Goal: Information Seeking & Learning: Learn about a topic

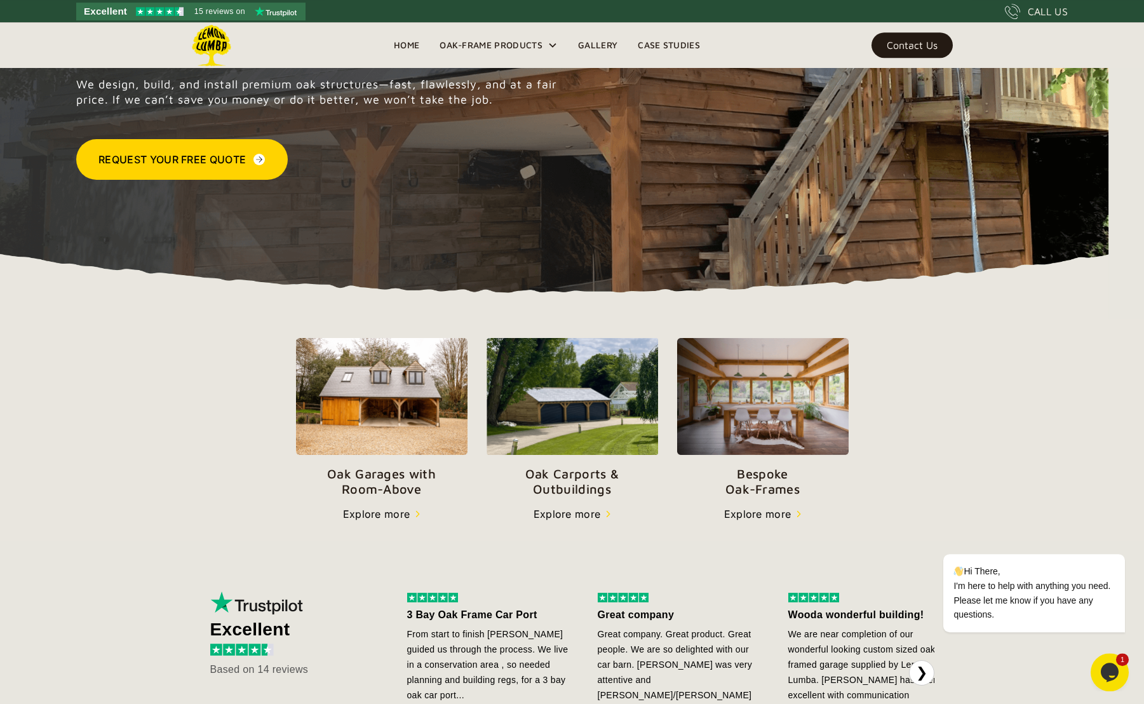
scroll to position [213, 0]
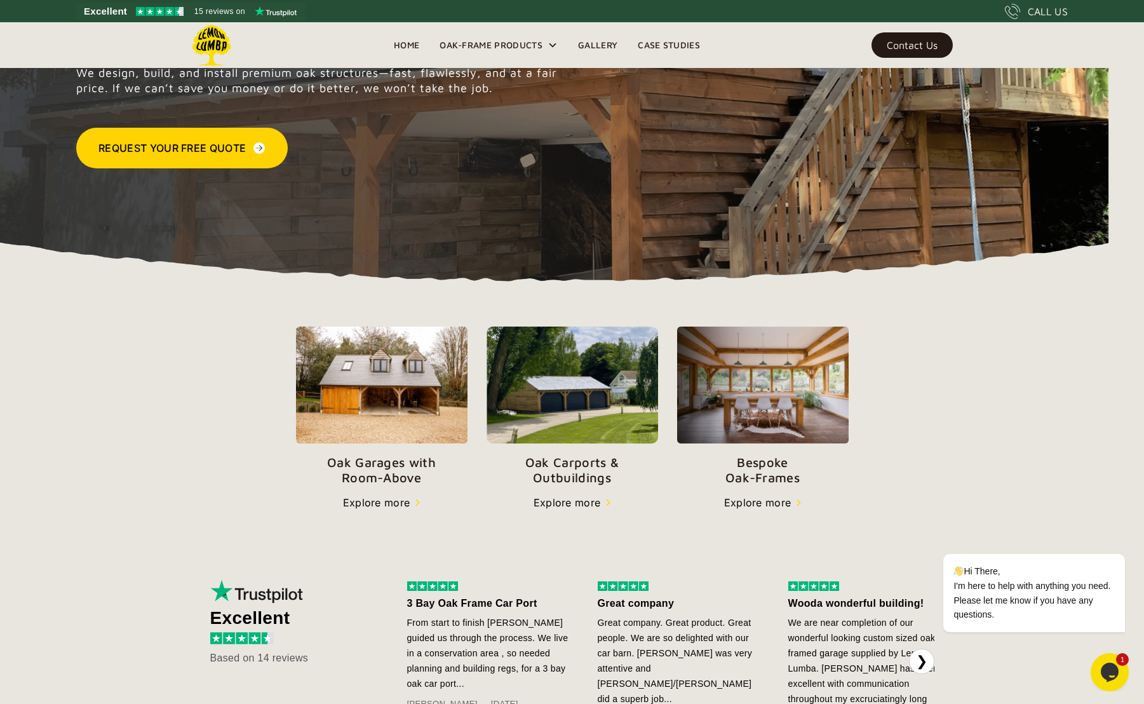
click at [616, 406] on img at bounding box center [573, 384] width 172 height 117
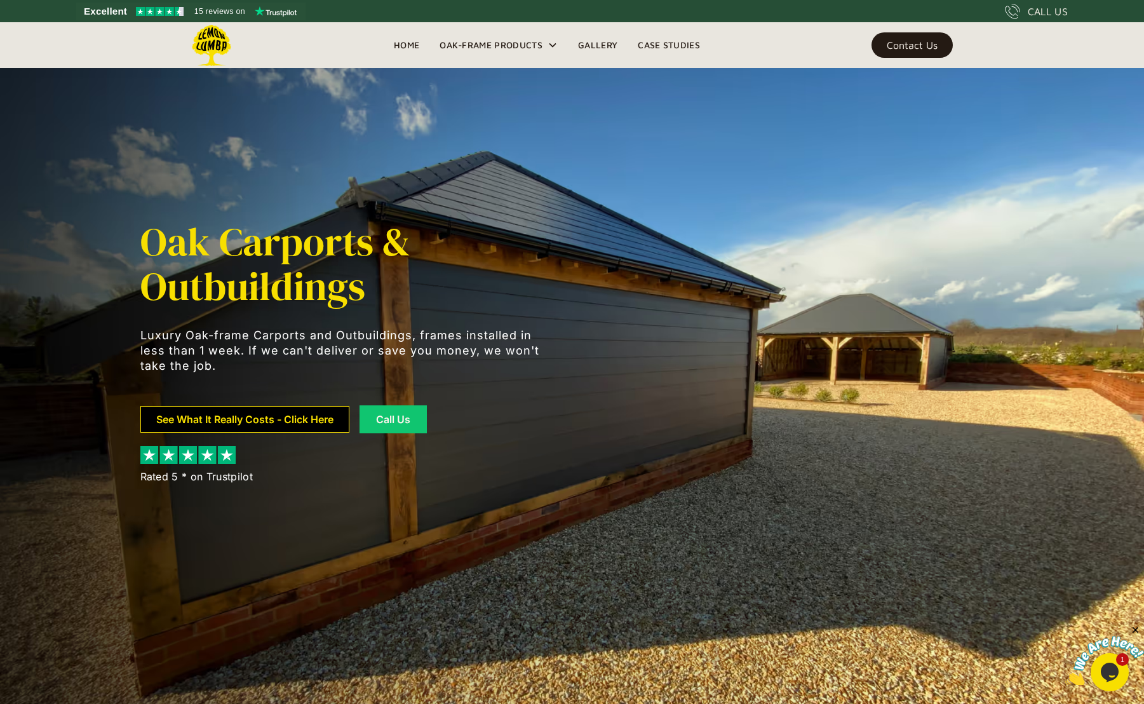
click at [318, 421] on link "See What It Really Costs - Click Here" at bounding box center [244, 419] width 209 height 27
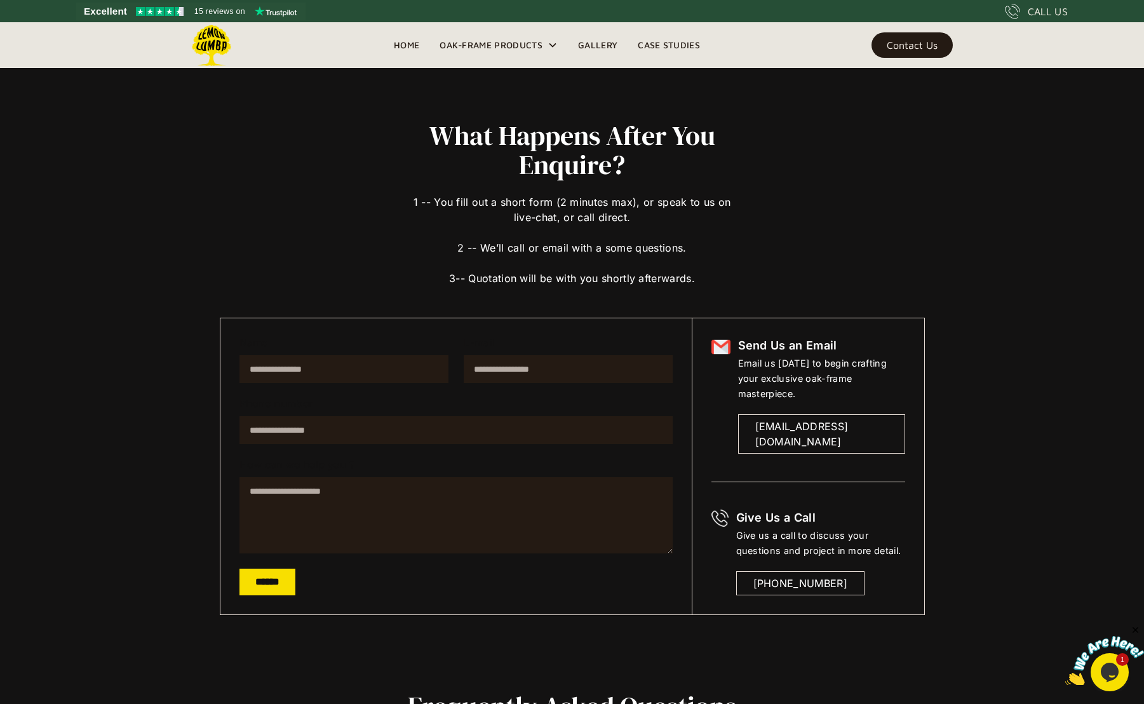
click at [596, 43] on link "Gallery" at bounding box center [598, 45] width 60 height 19
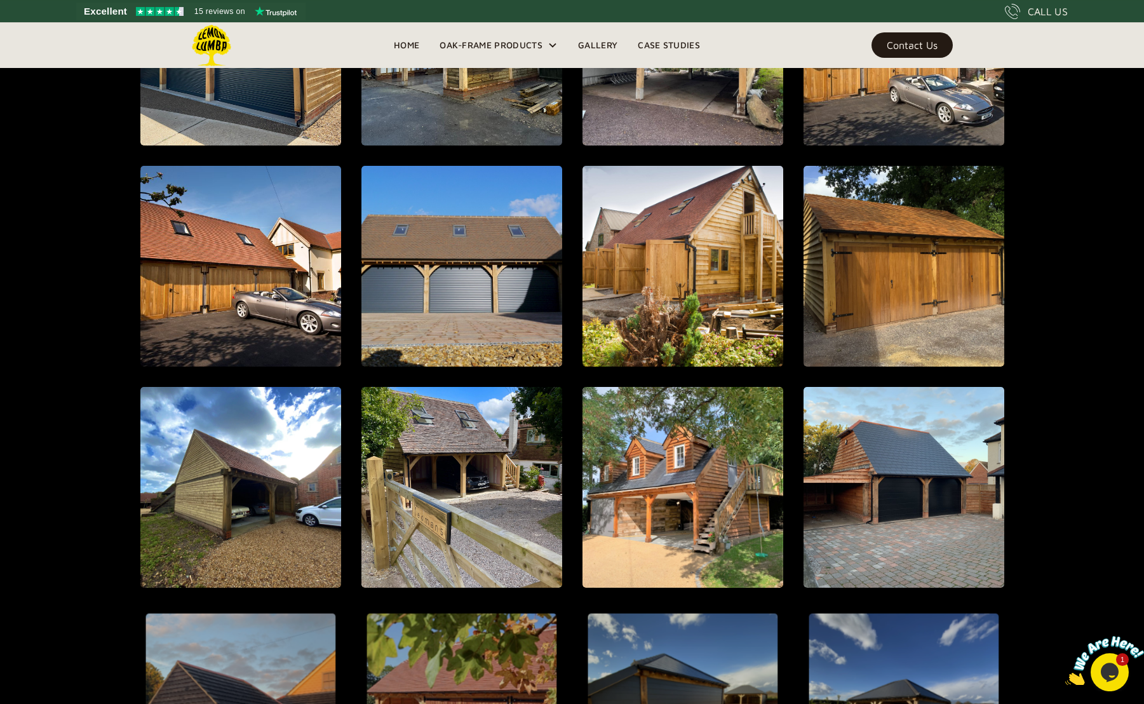
scroll to position [1064, 0]
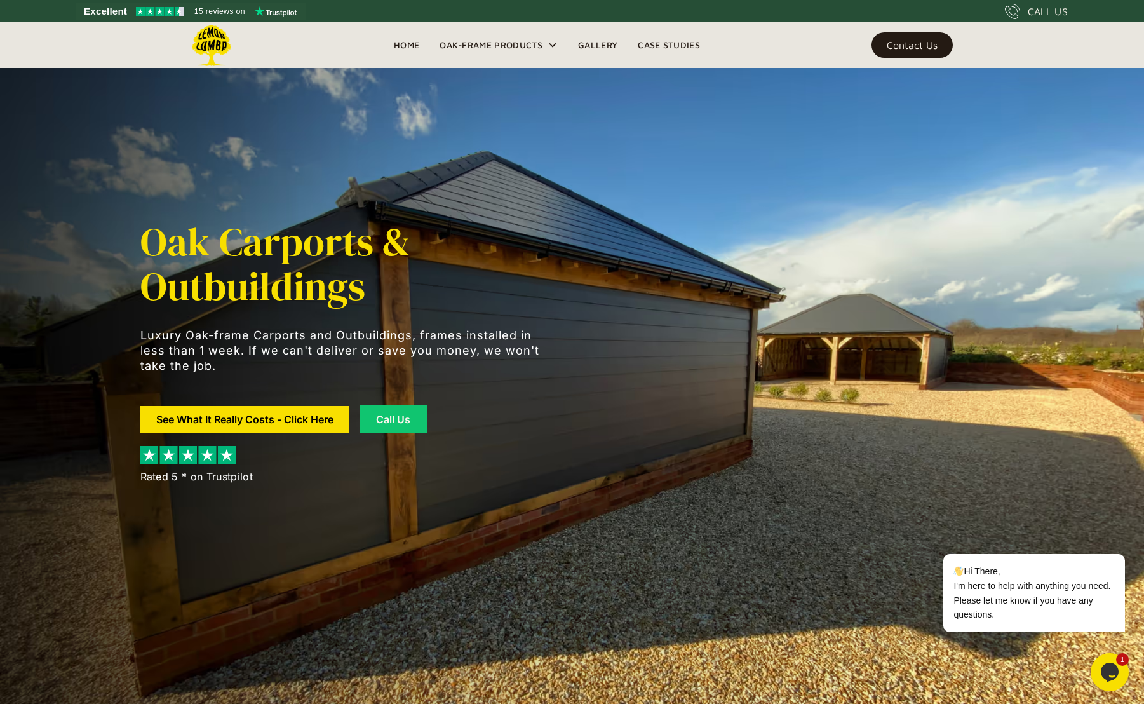
click at [898, 39] on link "Contact Us" at bounding box center [911, 44] width 81 height 25
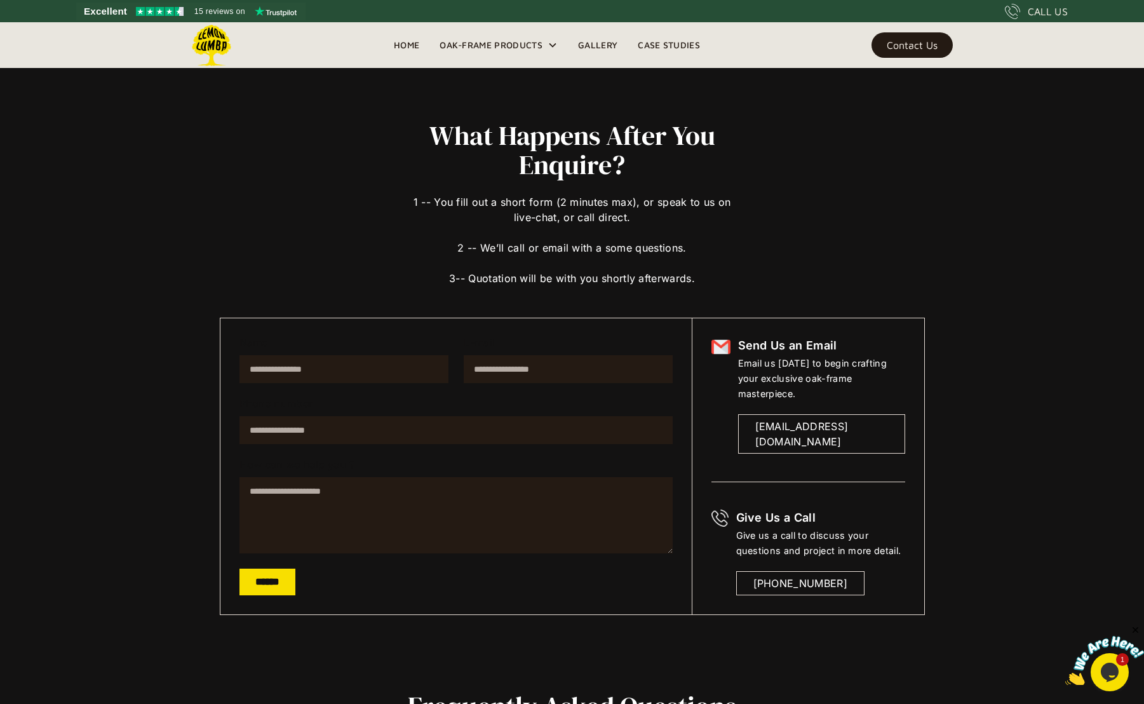
click at [610, 45] on link "Gallery" at bounding box center [598, 45] width 60 height 19
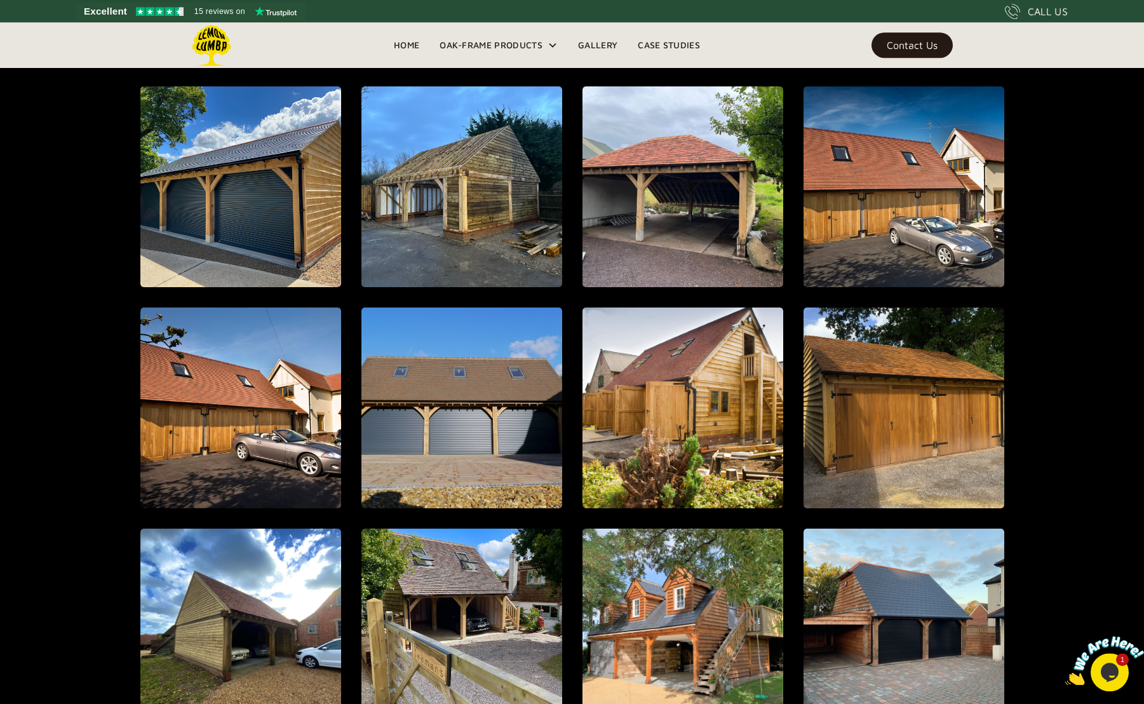
scroll to position [998, 0]
